Goal: Navigation & Orientation: Understand site structure

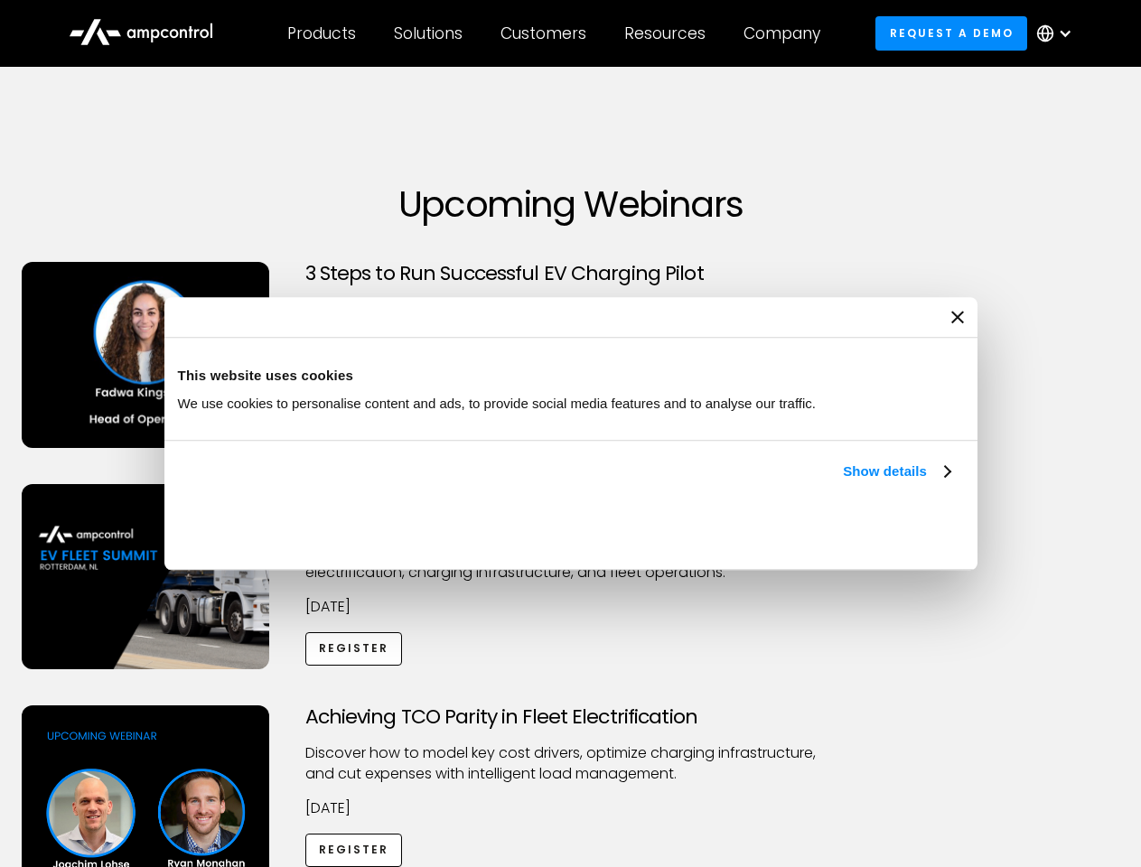
click at [843, 482] on link "Show details" at bounding box center [896, 472] width 107 height 22
click at [0, 0] on div "Necessary cookies help make a website usable by enabling basic functions like p…" at bounding box center [0, 0] width 0 height 0
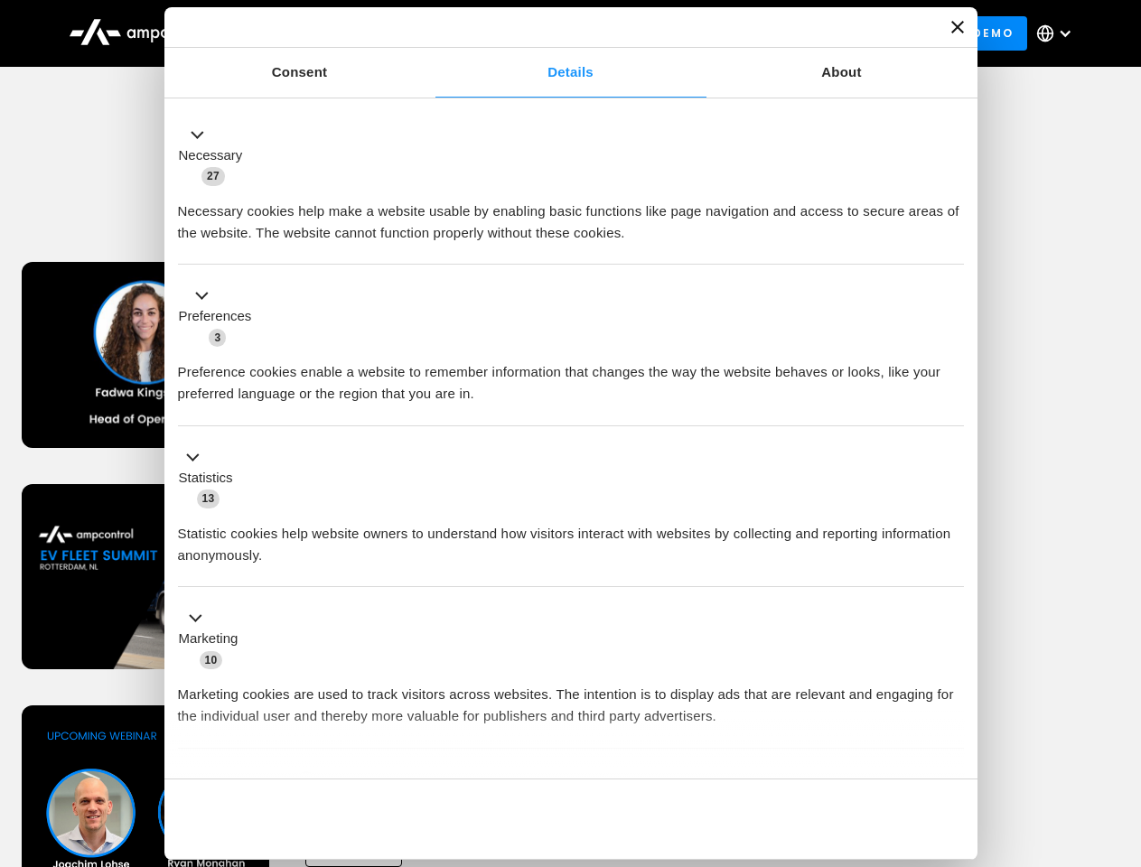
click at [1121, 728] on div "Achieving TCO Parity in Fleet Electrification Discover how to model key cost dr…" at bounding box center [571, 847] width 1134 height 284
click at [555, 33] on div "Customers" at bounding box center [543, 33] width 86 height 20
click at [321, 33] on div "Products" at bounding box center [321, 33] width 69 height 20
click at [429, 33] on div "Solutions" at bounding box center [428, 33] width 69 height 20
click at [546, 33] on div "Customers" at bounding box center [543, 33] width 86 height 20
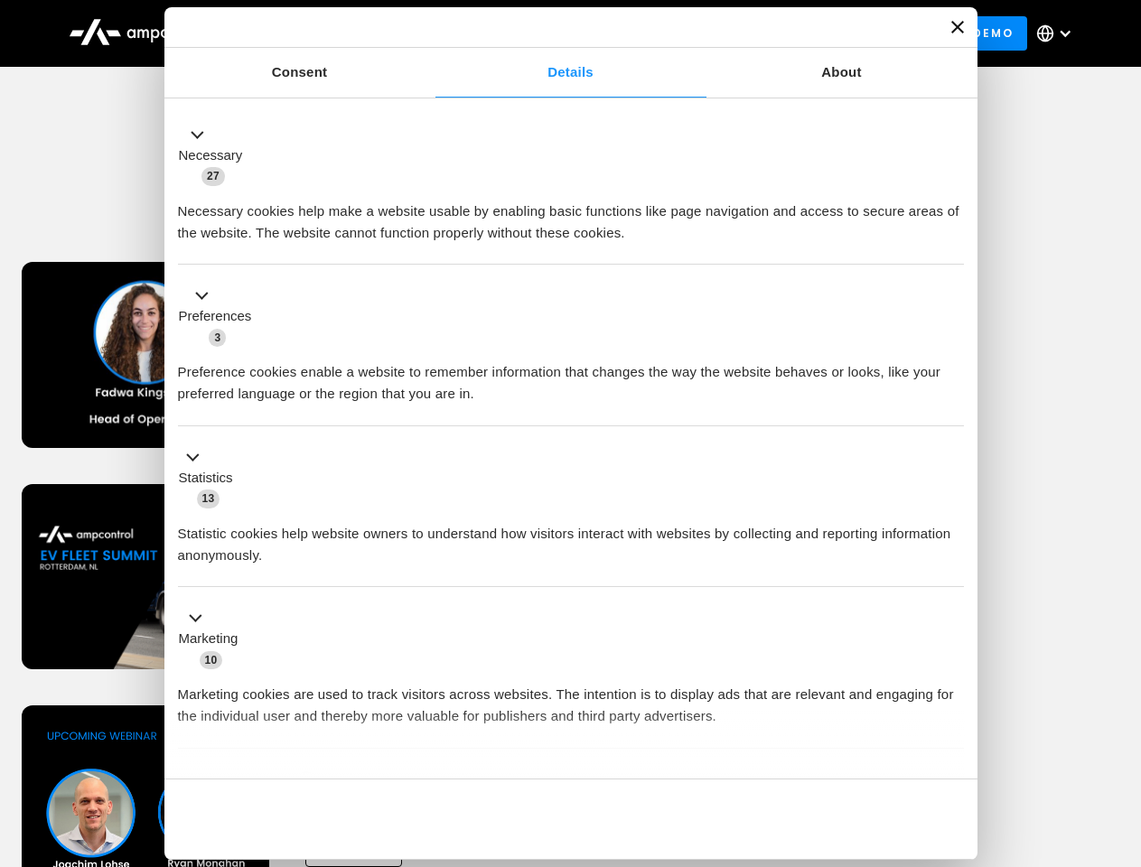
click at [668, 33] on div "Resources" at bounding box center [664, 33] width 81 height 20
click at [788, 33] on div "Company" at bounding box center [781, 33] width 77 height 20
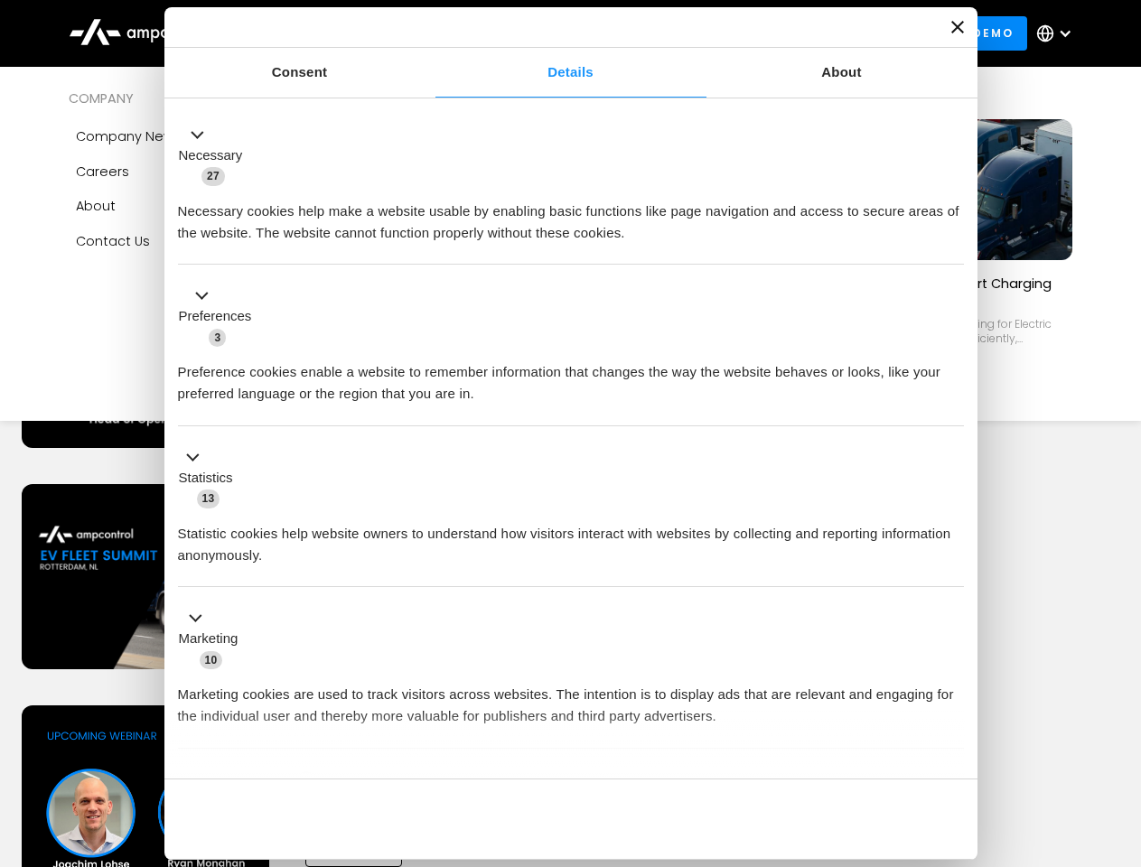
click at [1058, 33] on div at bounding box center [1065, 33] width 14 height 14
